Goal: Task Accomplishment & Management: Manage account settings

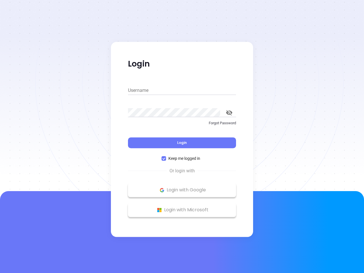
click at [182, 137] on div "Login" at bounding box center [182, 140] width 108 height 18
click at [182, 91] on input "Username" at bounding box center [182, 90] width 108 height 9
click at [229, 113] on icon "toggle password visibility" at bounding box center [229, 112] width 6 height 5
click at [182, 143] on span "Login" at bounding box center [182, 142] width 10 height 5
click at [182, 159] on span "Keep me logged in" at bounding box center [184, 158] width 36 height 6
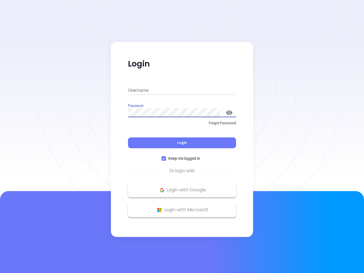
click at [166, 159] on input "Keep me logged in" at bounding box center [164, 158] width 5 height 5
checkbox input "false"
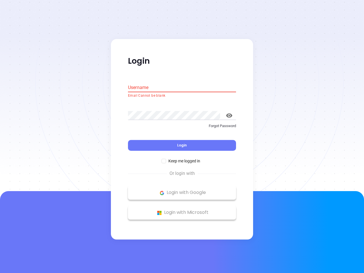
click at [182, 190] on p "Login with Google" at bounding box center [182, 193] width 102 height 9
click at [182, 210] on p "Login with Microsoft" at bounding box center [182, 213] width 102 height 9
